Goal: Obtain resource: Obtain resource

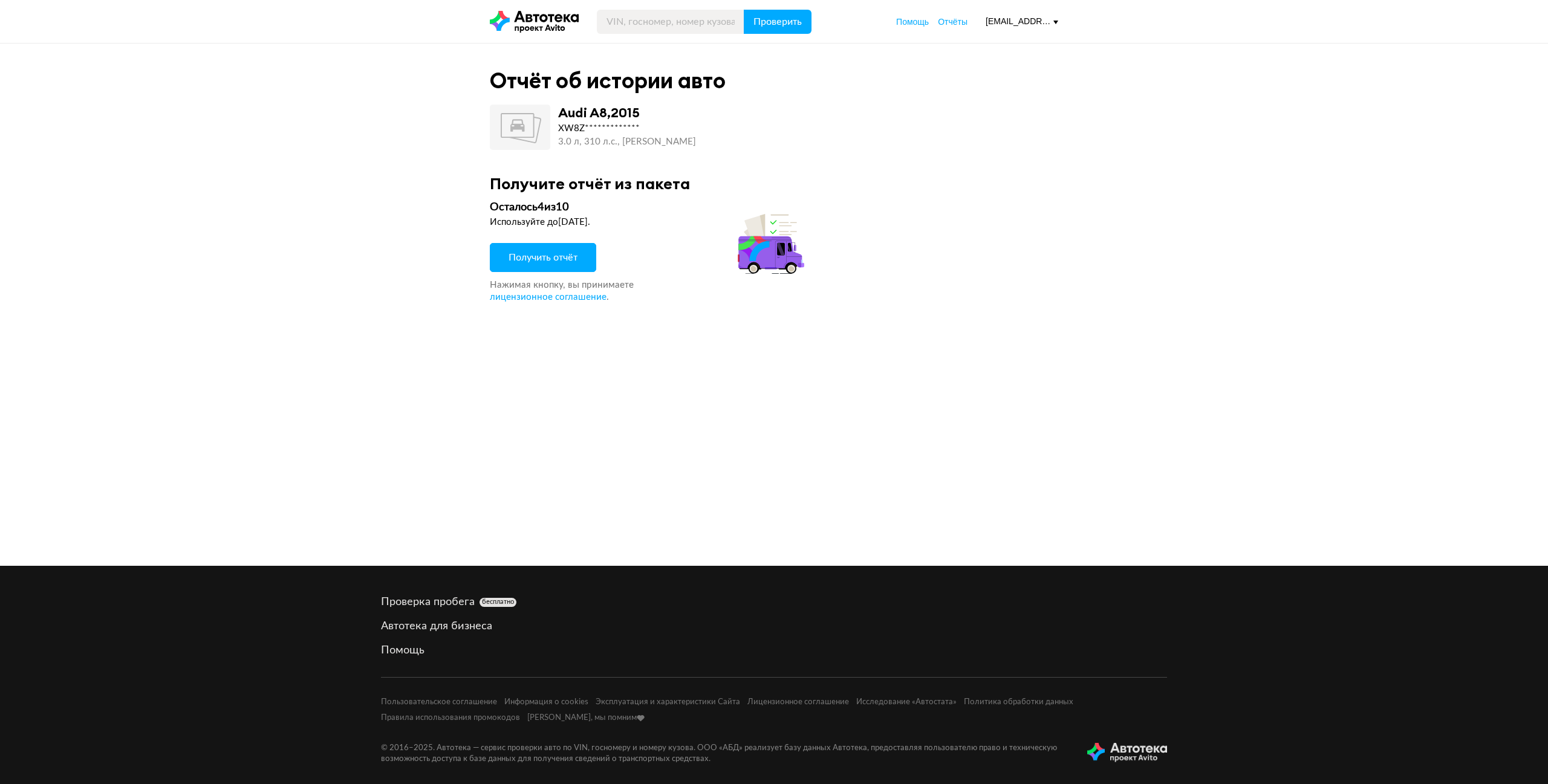
click at [521, 269] on button "Получить отчёт" at bounding box center [543, 257] width 106 height 29
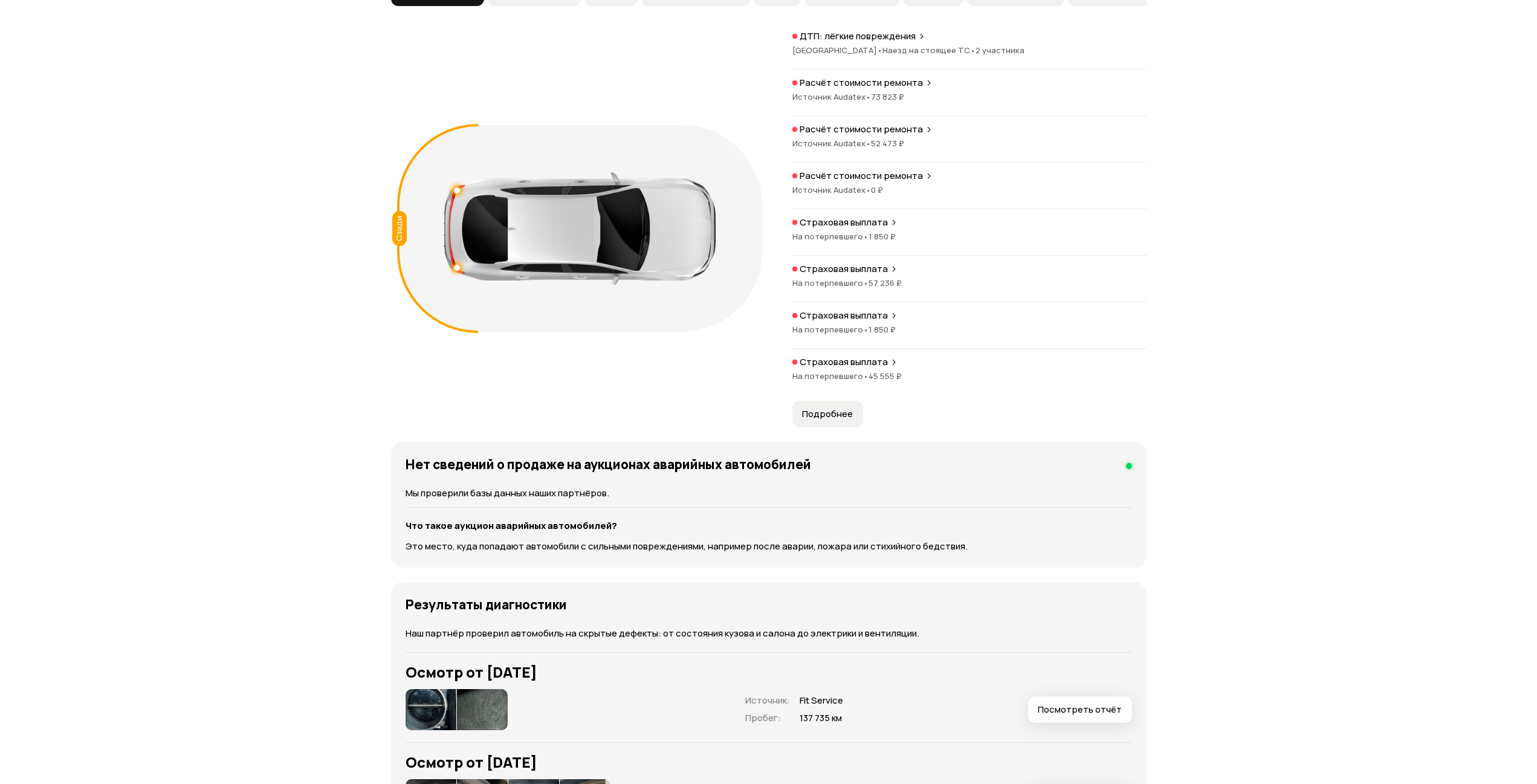
scroll to position [1450, 0]
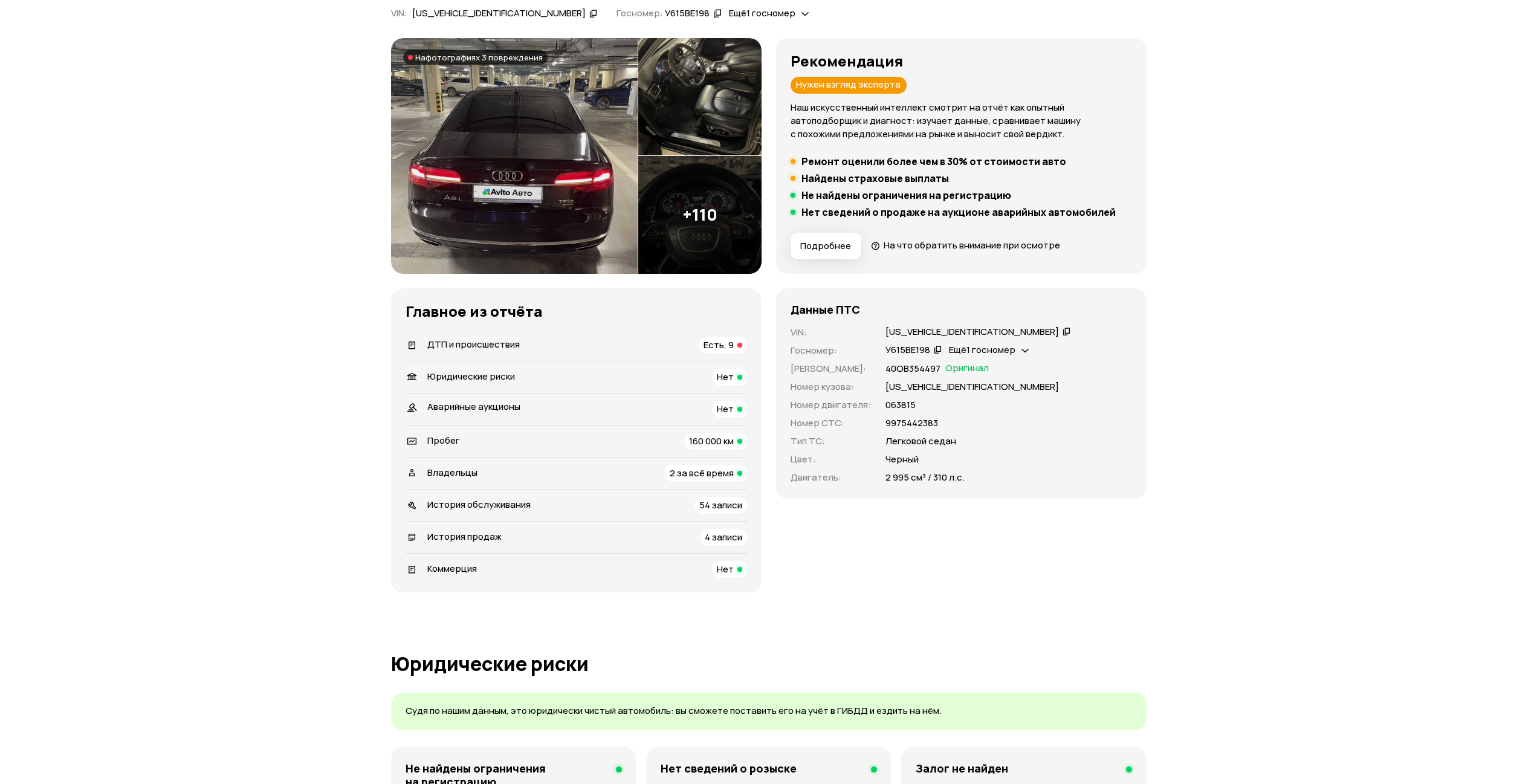
scroll to position [0, 0]
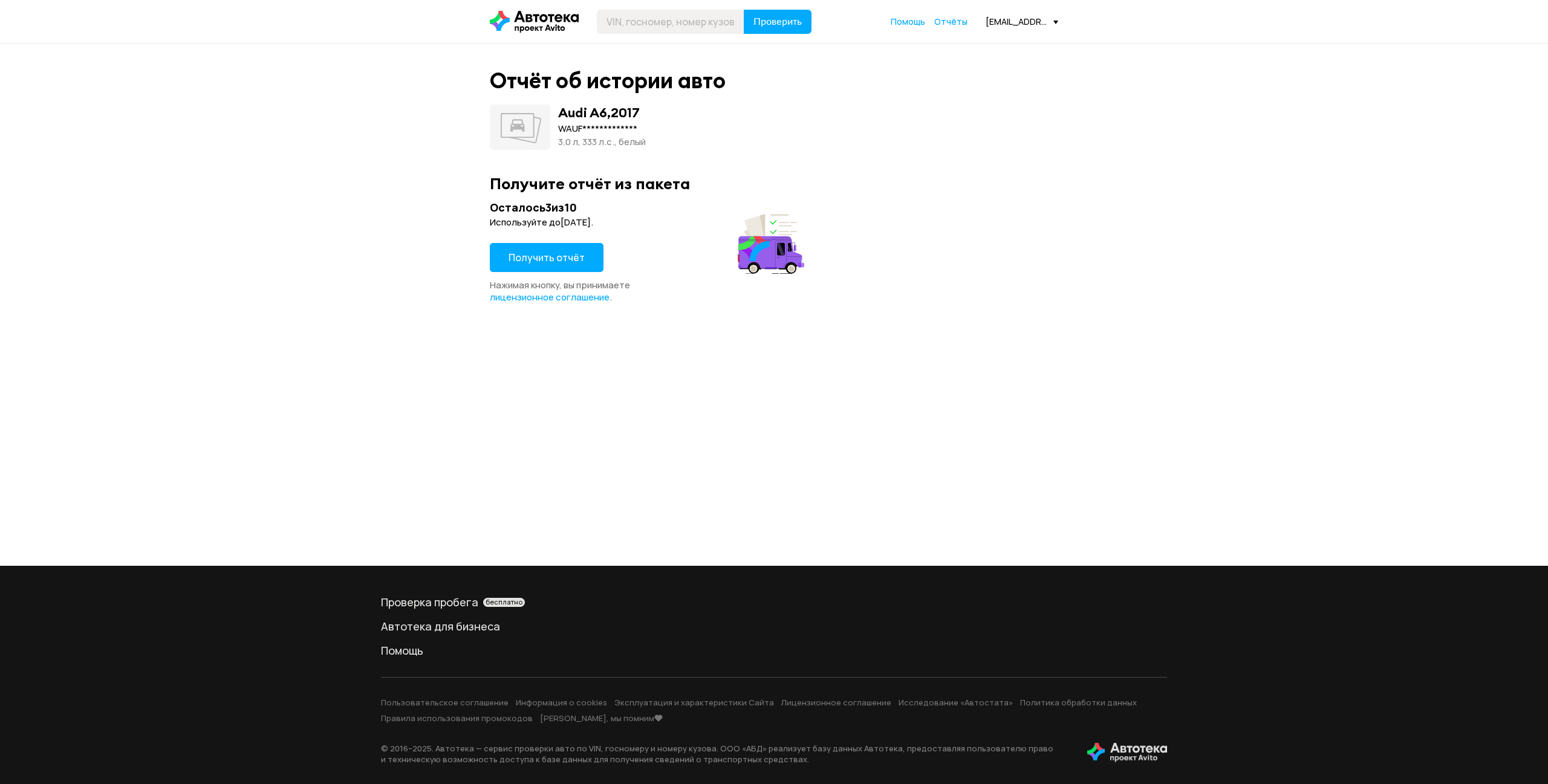
click at [572, 259] on span "Получить отчёт" at bounding box center [546, 258] width 76 height 13
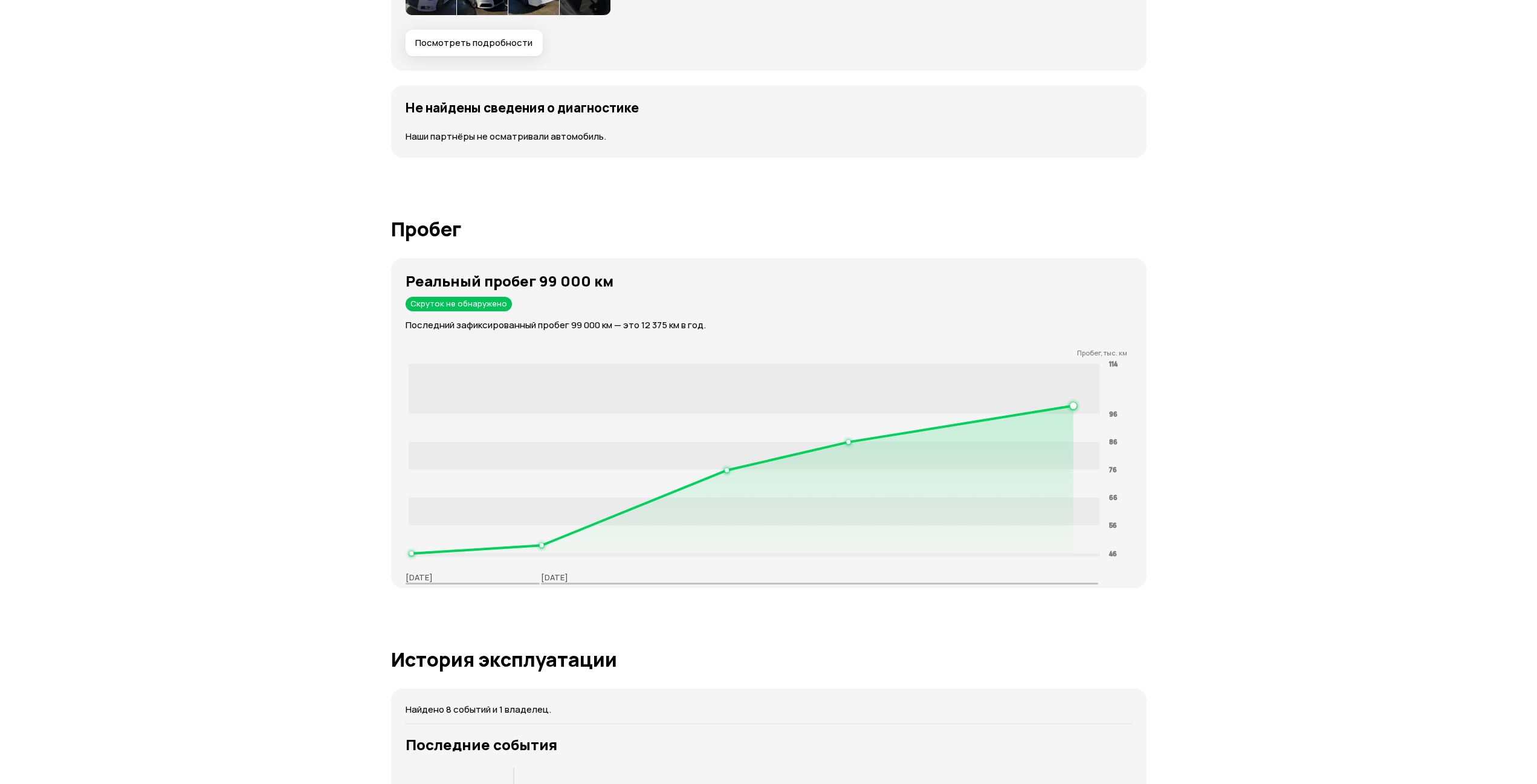
scroll to position [1269, 0]
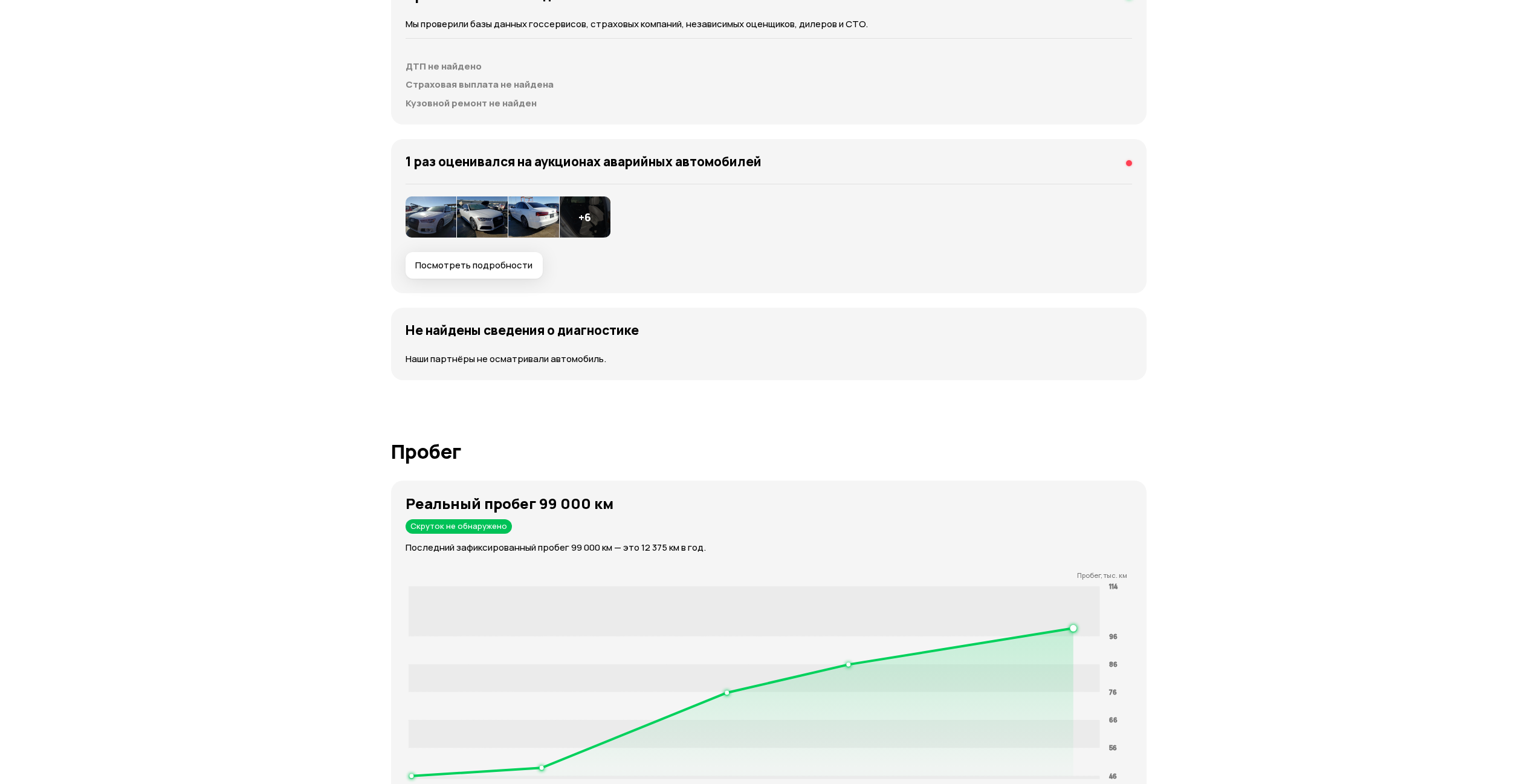
click at [477, 237] on img at bounding box center [482, 217] width 51 height 41
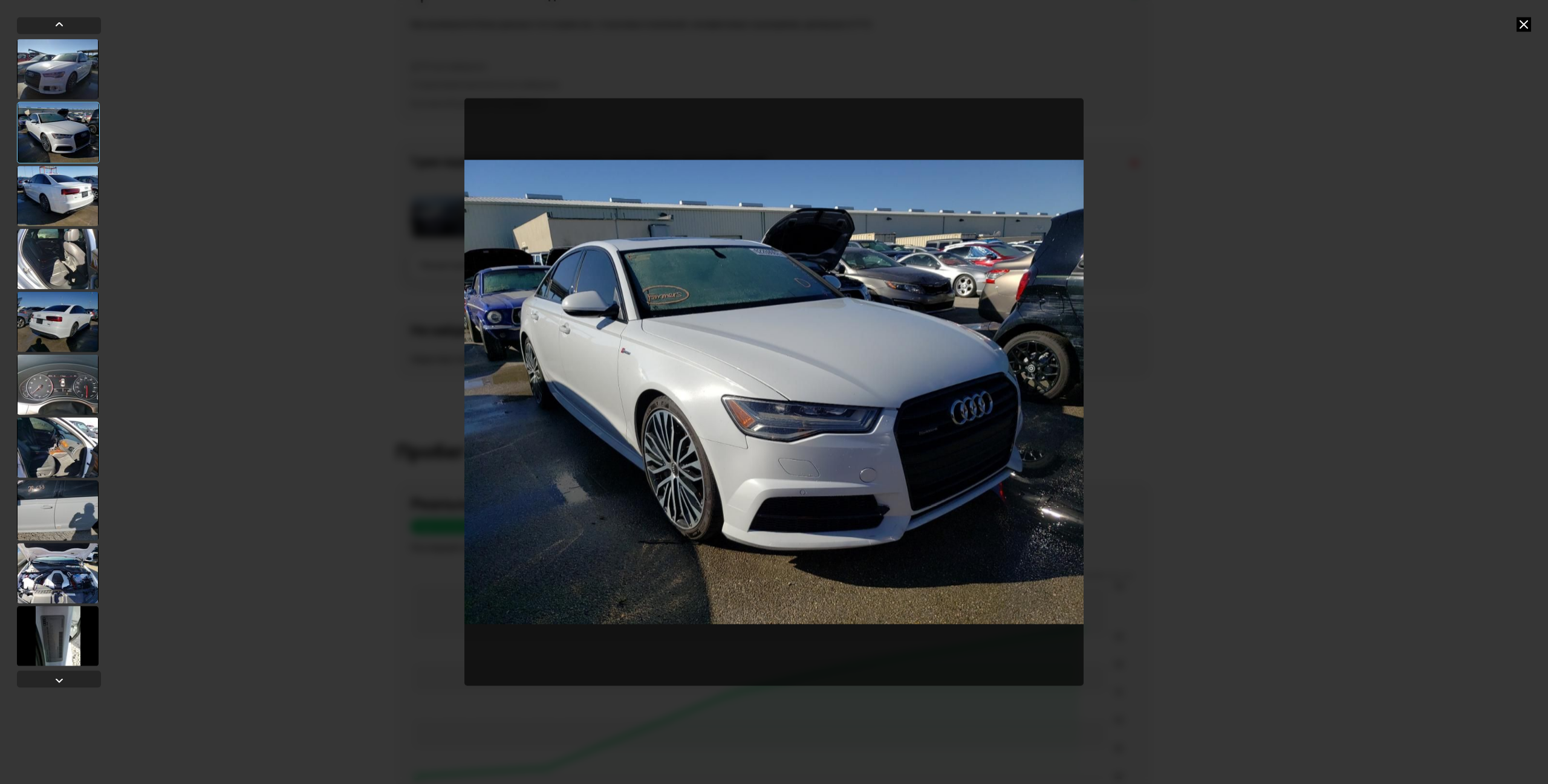
click at [75, 192] on div at bounding box center [58, 196] width 82 height 61
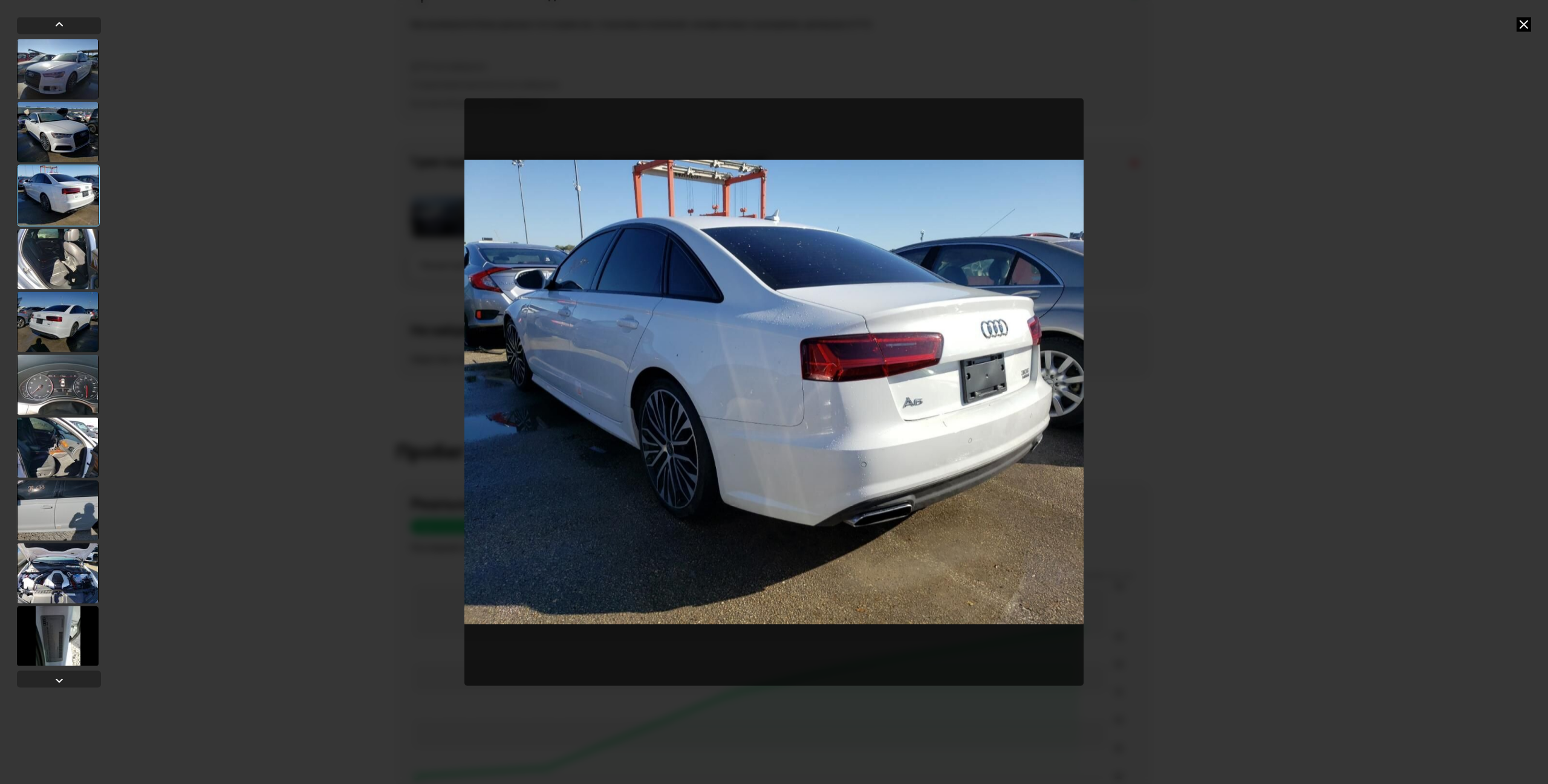
click at [67, 261] on div at bounding box center [58, 258] width 82 height 61
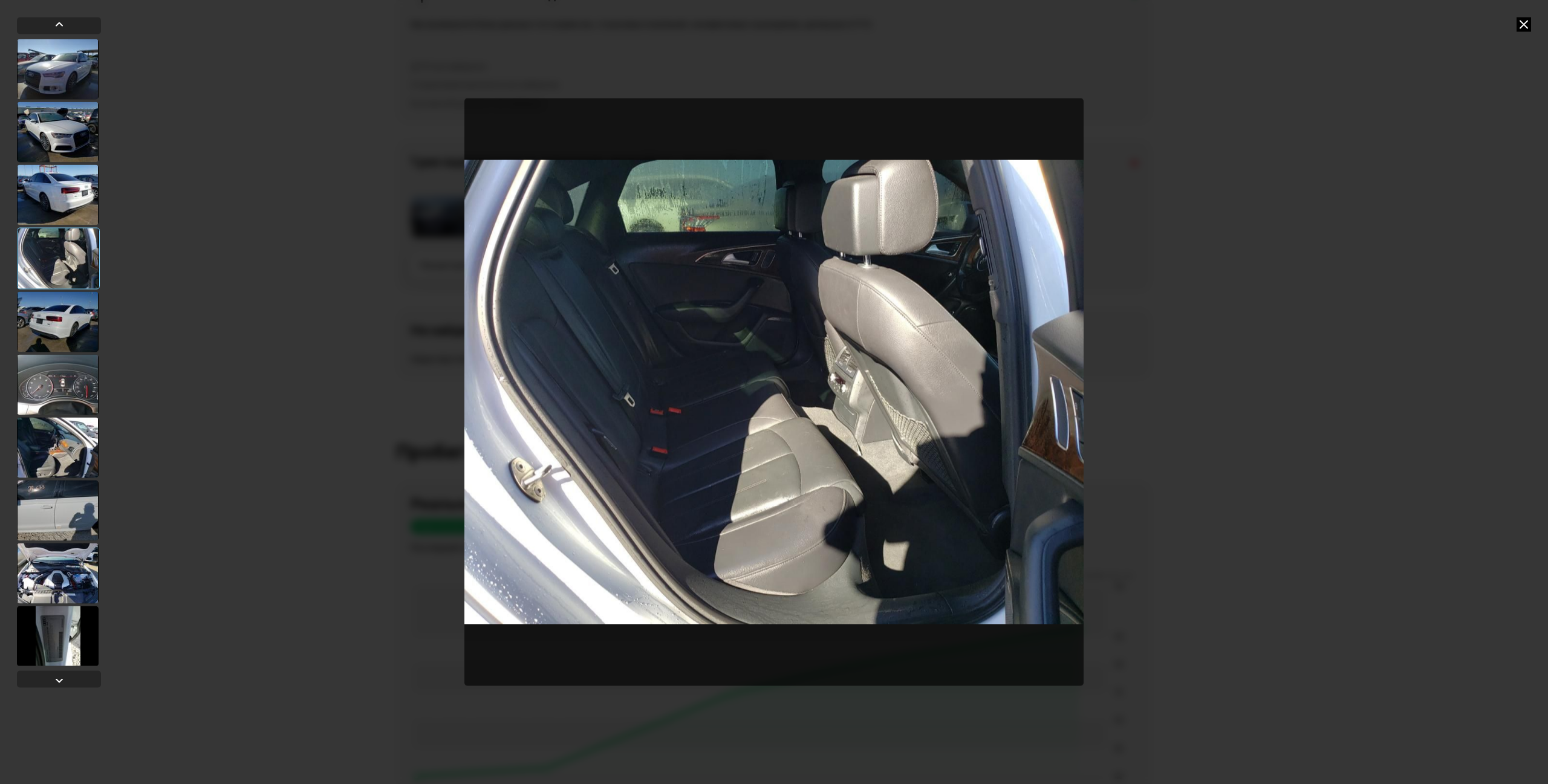
click at [62, 313] on div at bounding box center [58, 321] width 82 height 61
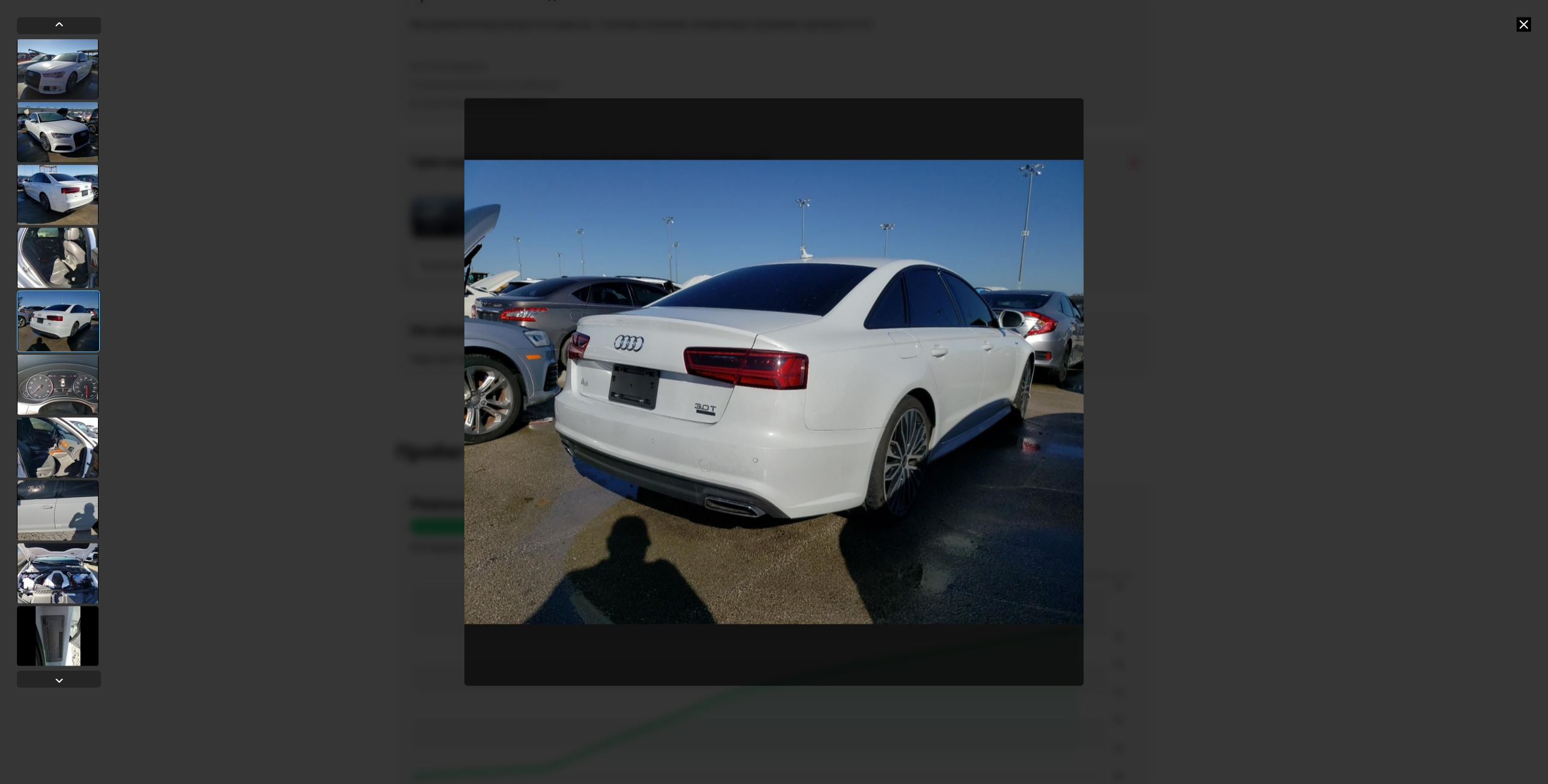
click at [61, 397] on div at bounding box center [58, 384] width 82 height 61
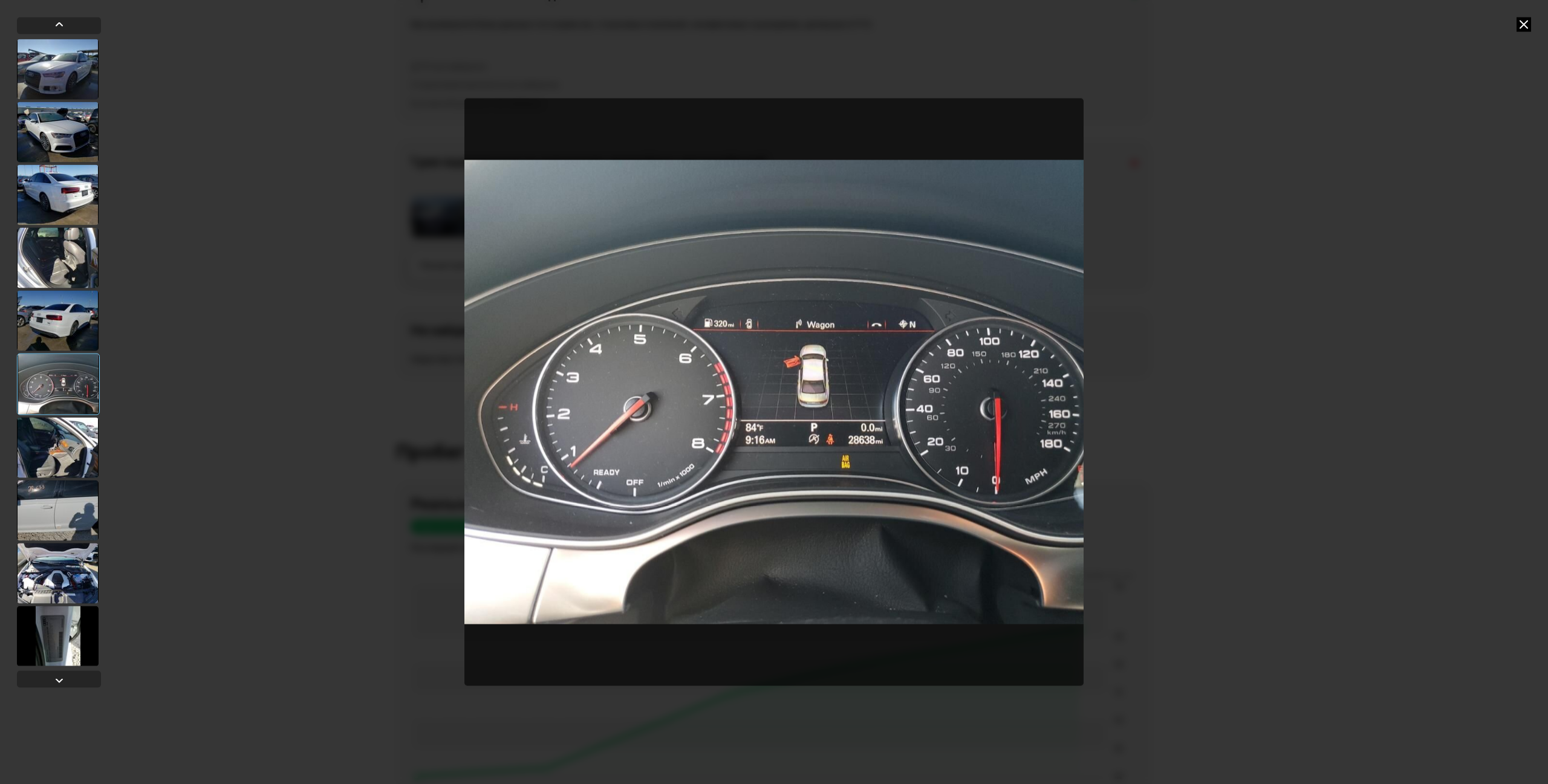
click at [61, 434] on div at bounding box center [58, 447] width 82 height 61
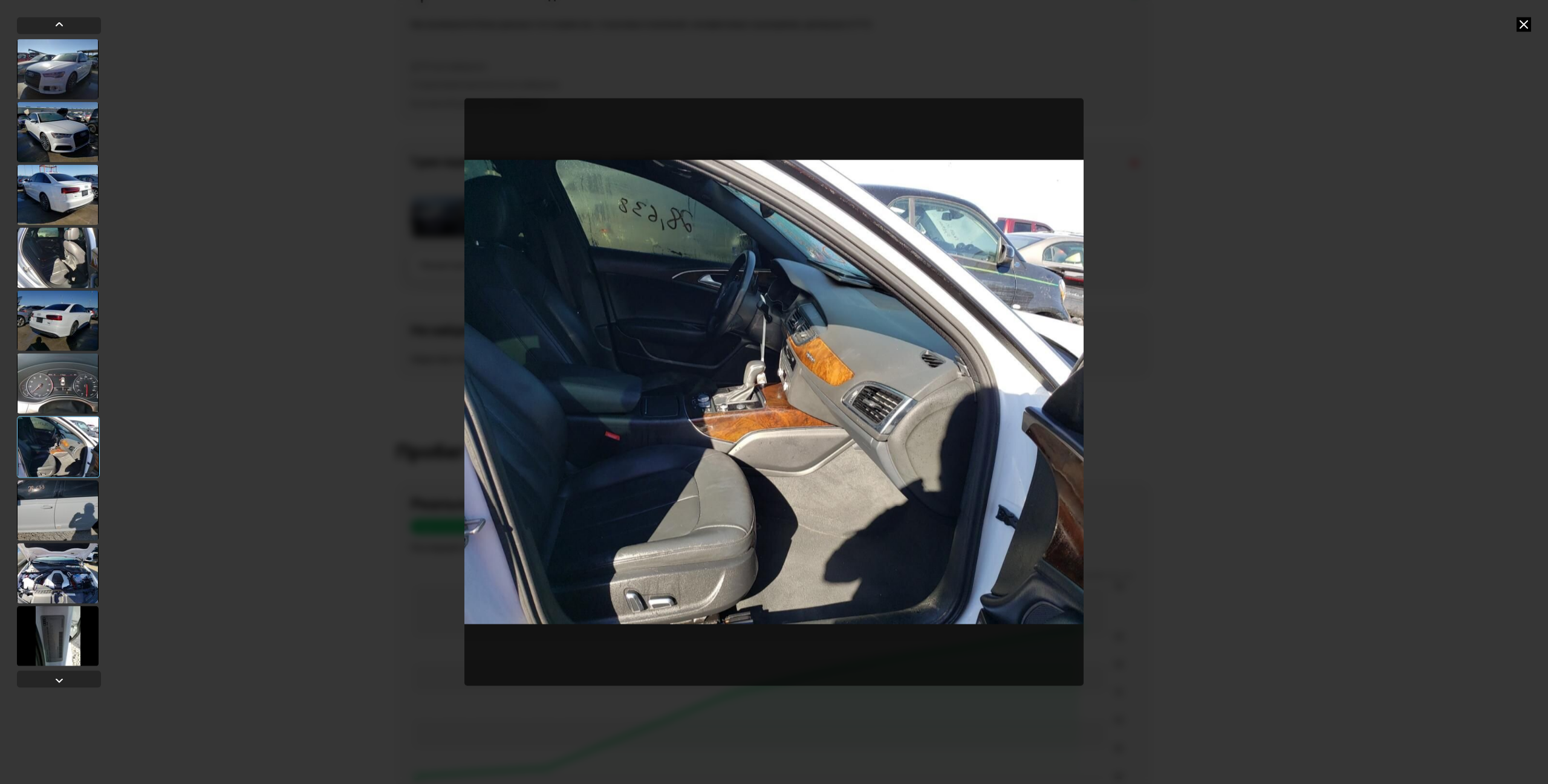
click at [55, 466] on div at bounding box center [58, 447] width 83 height 61
click at [63, 499] on div at bounding box center [58, 510] width 82 height 61
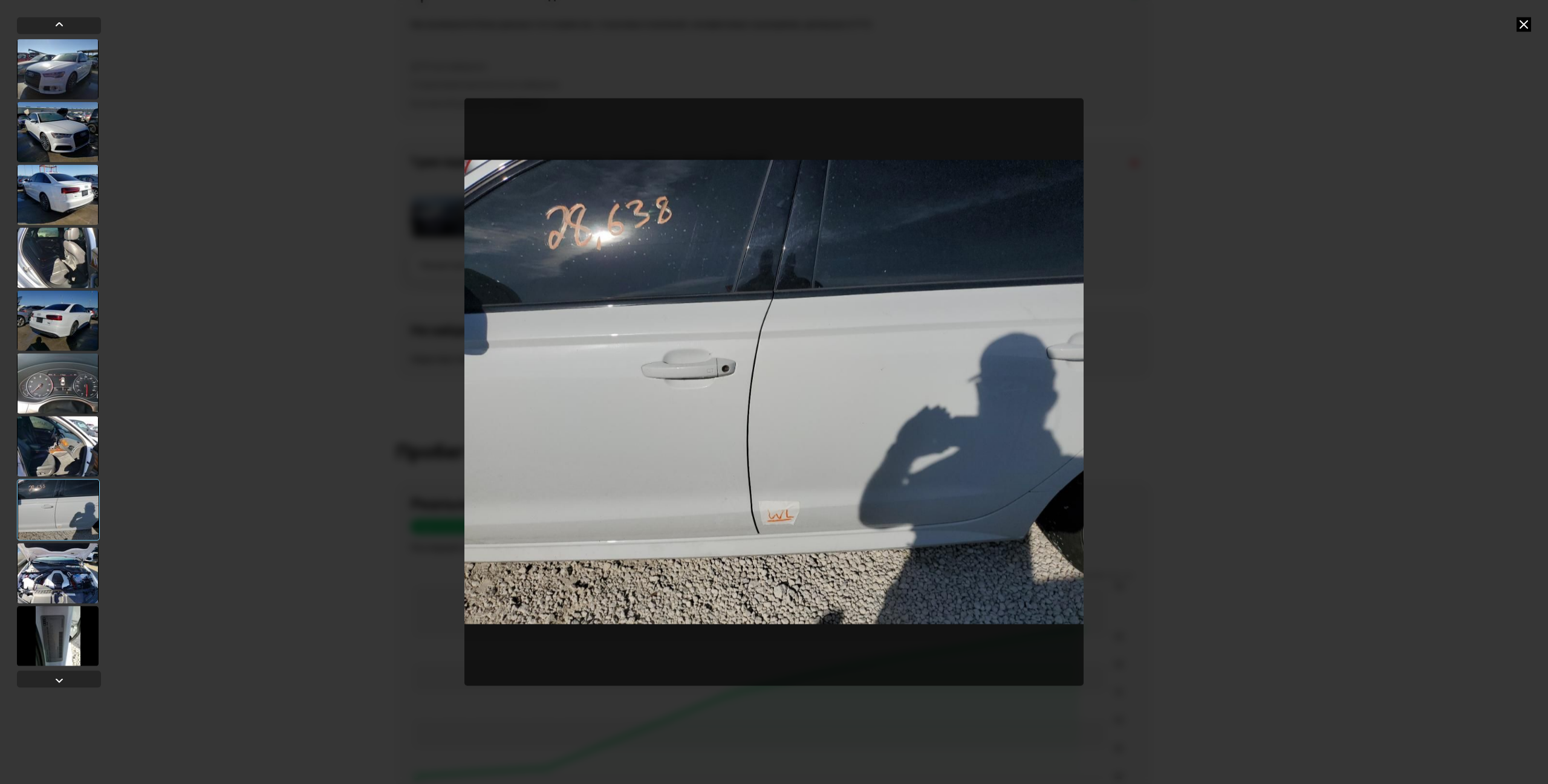
click at [68, 586] on div at bounding box center [58, 573] width 82 height 61
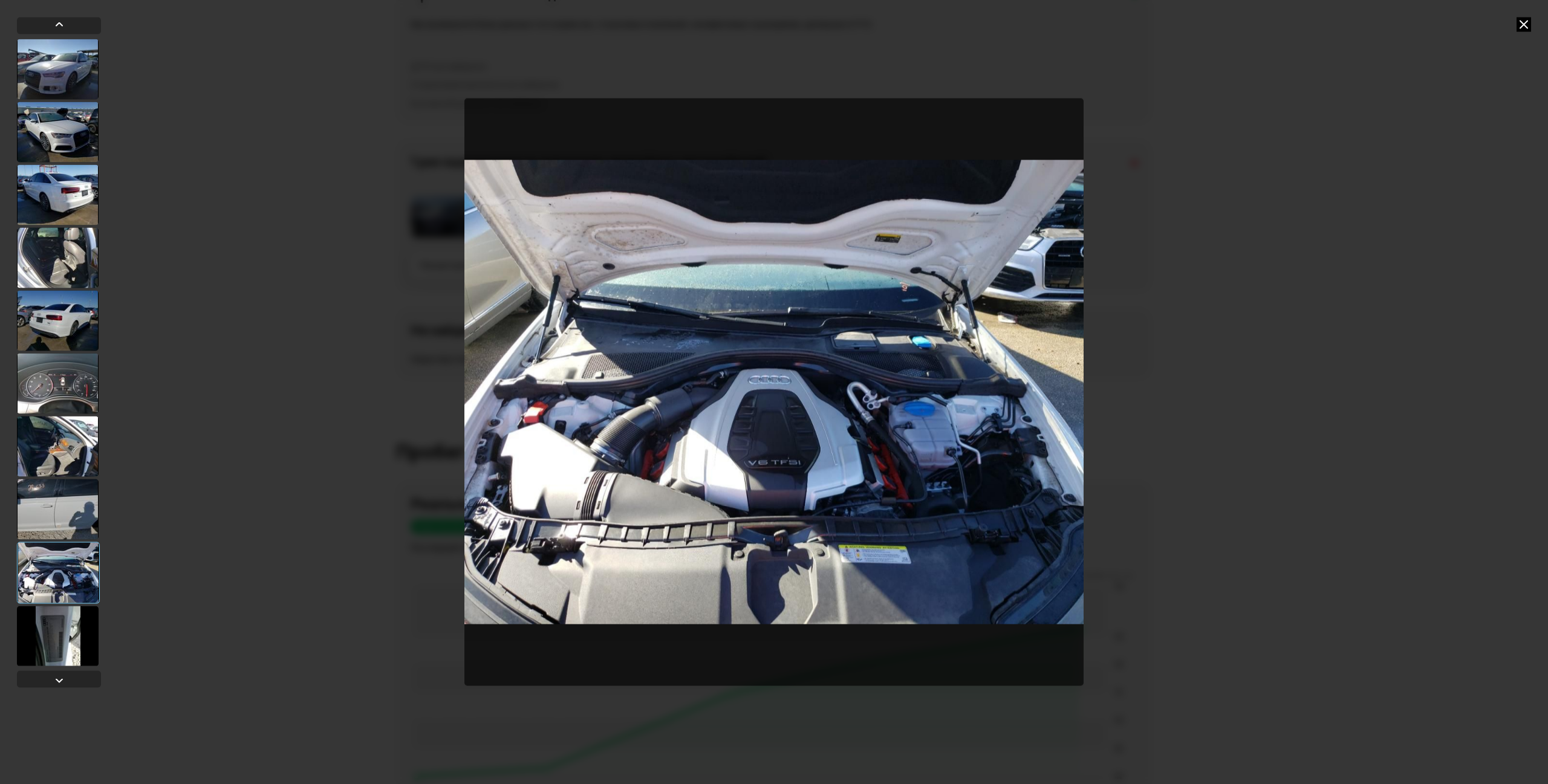
click at [62, 619] on div at bounding box center [58, 636] width 82 height 61
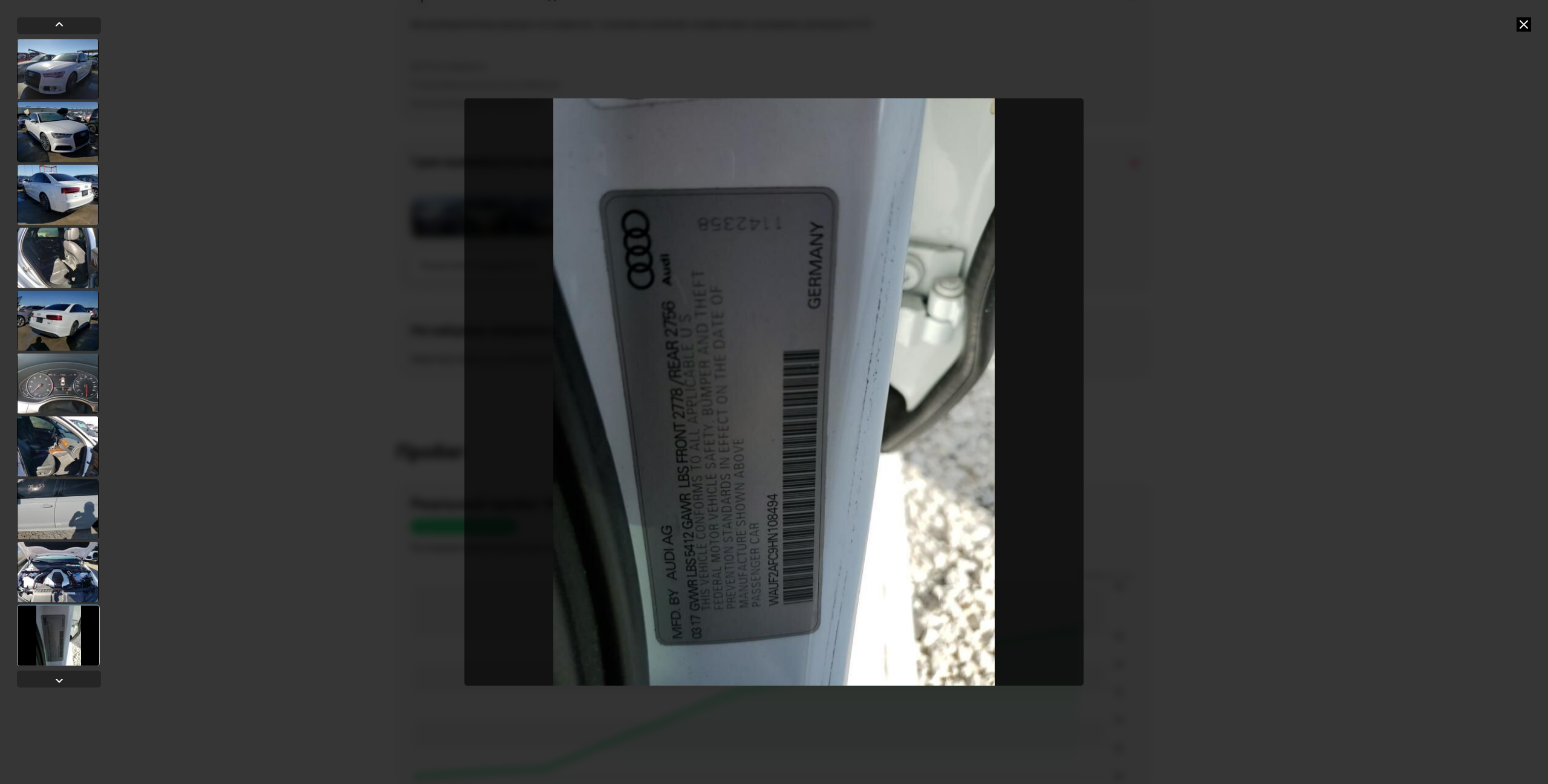
click at [68, 78] on div at bounding box center [58, 69] width 82 height 61
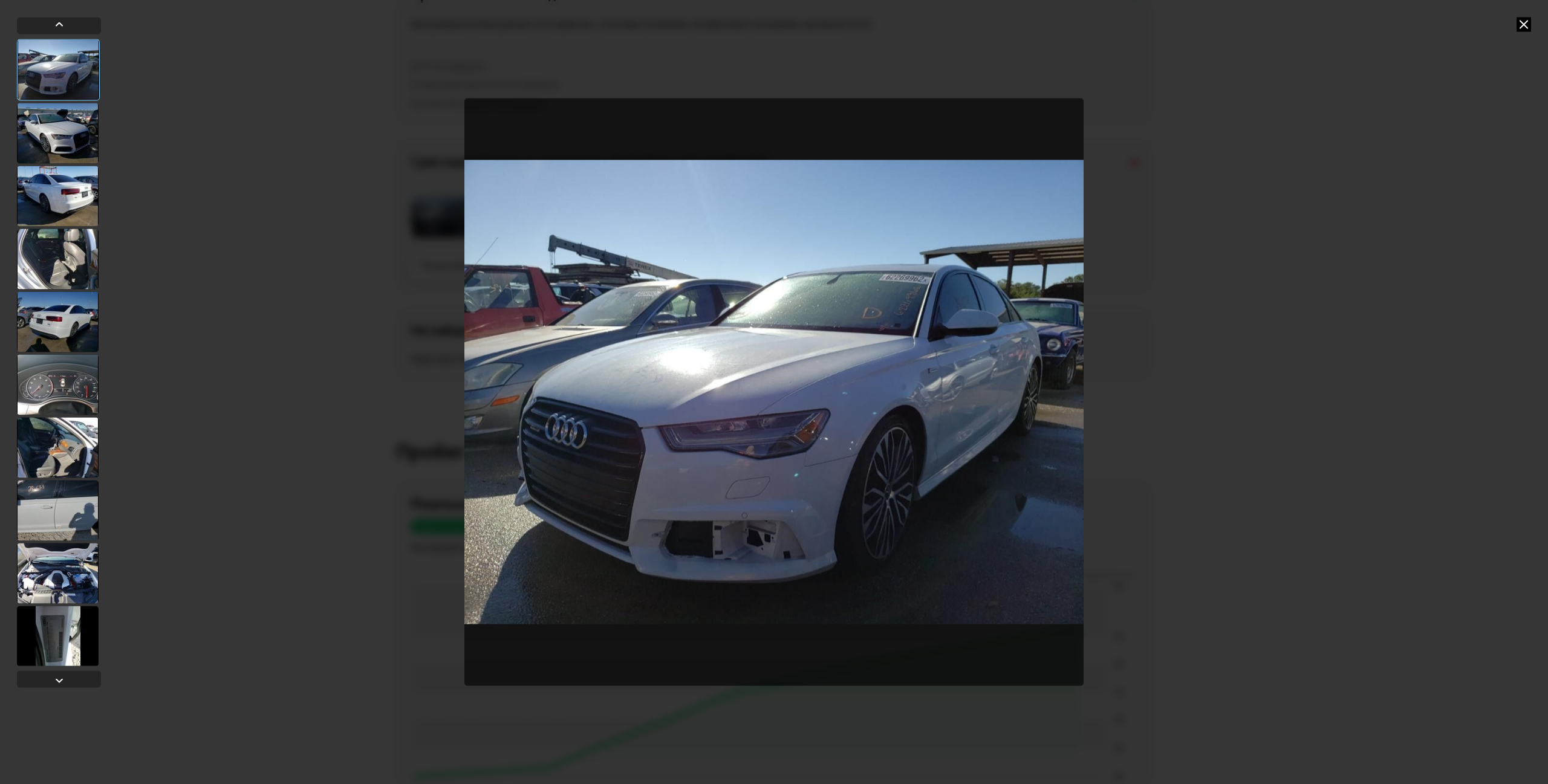
click at [69, 132] on div at bounding box center [58, 133] width 82 height 61
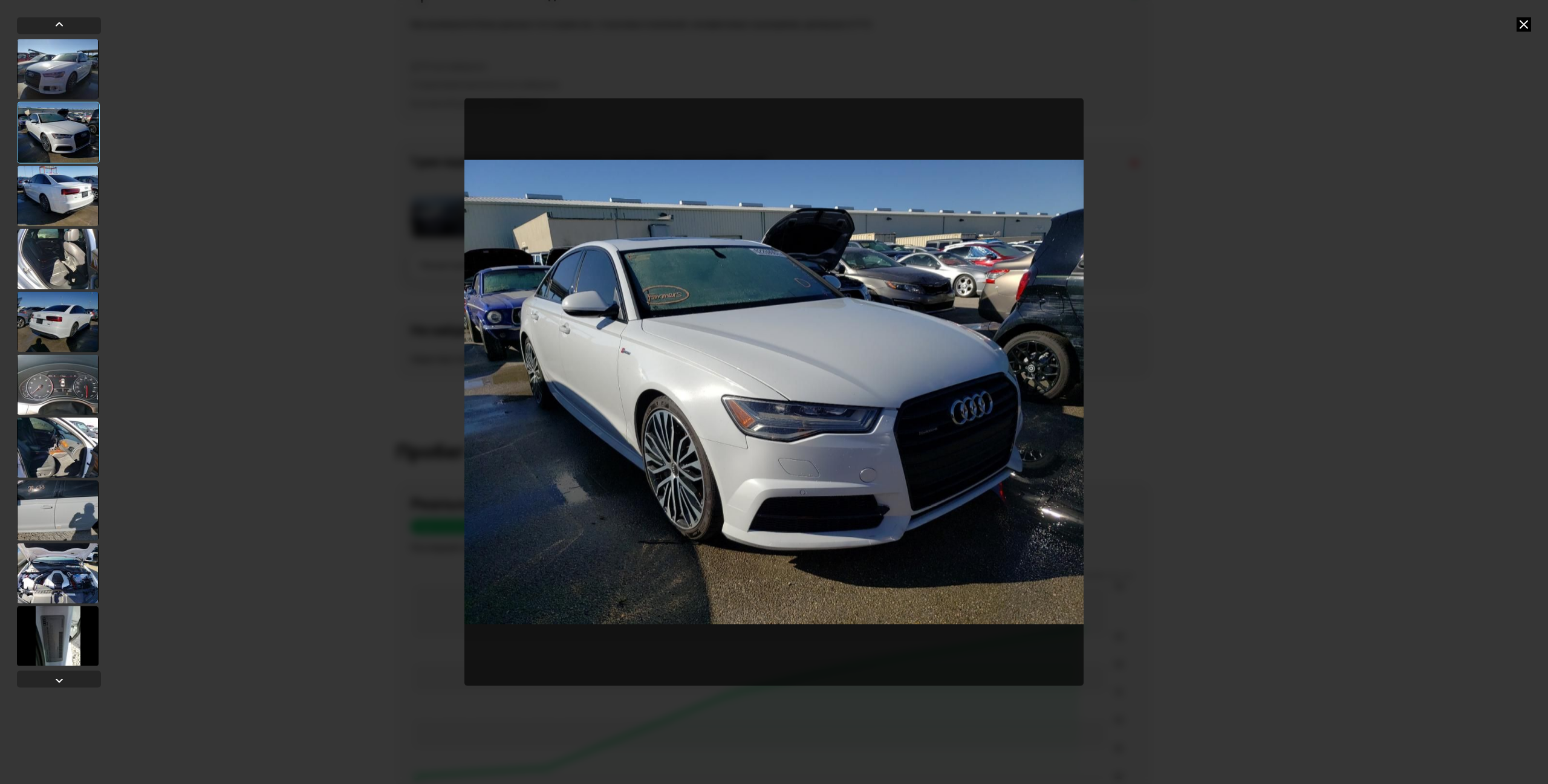
click at [64, 169] on div at bounding box center [58, 196] width 82 height 61
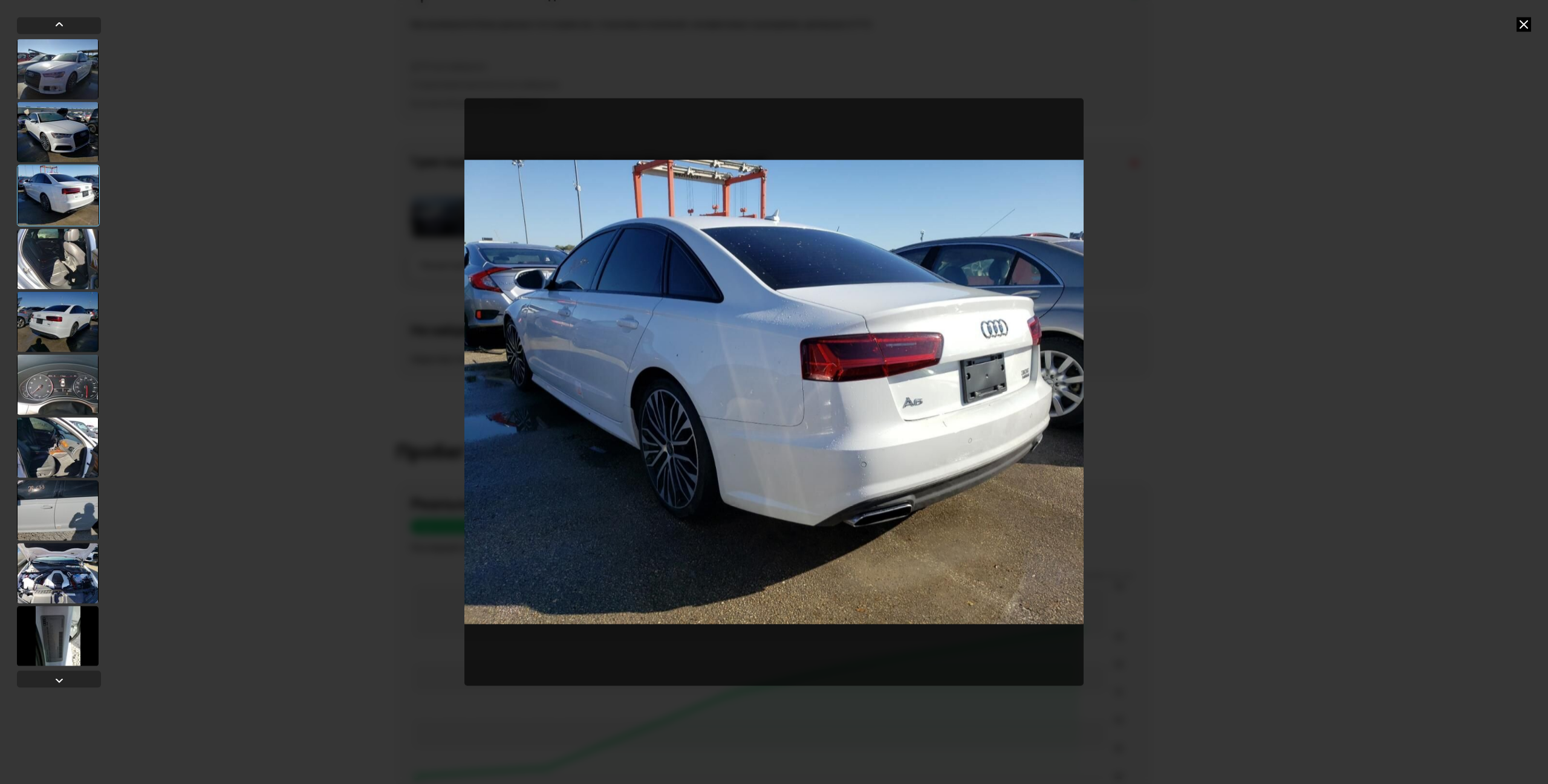
click at [1525, 26] on icon at bounding box center [1524, 25] width 15 height 15
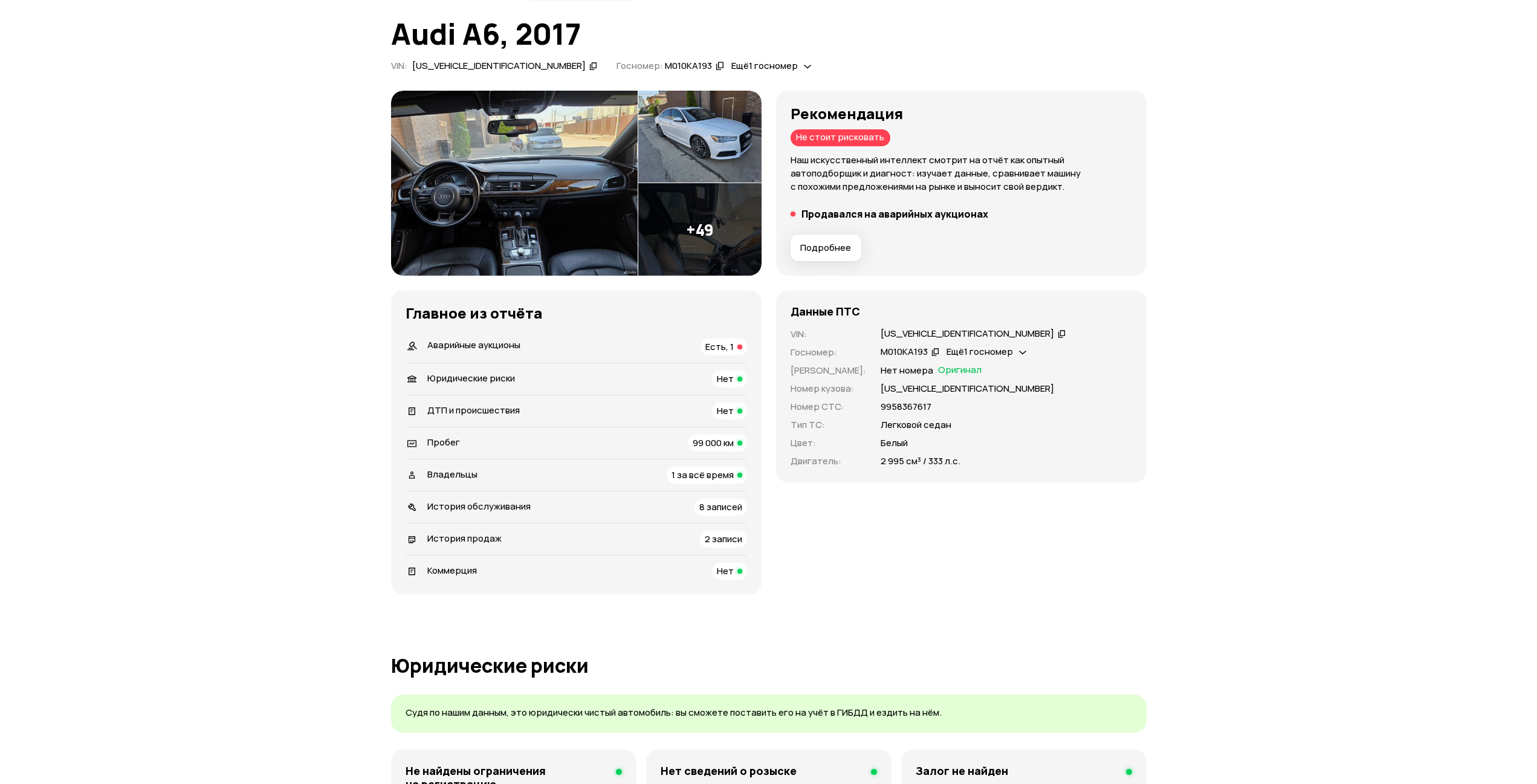
scroll to position [0, 0]
